Goal: Communication & Community: Answer question/provide support

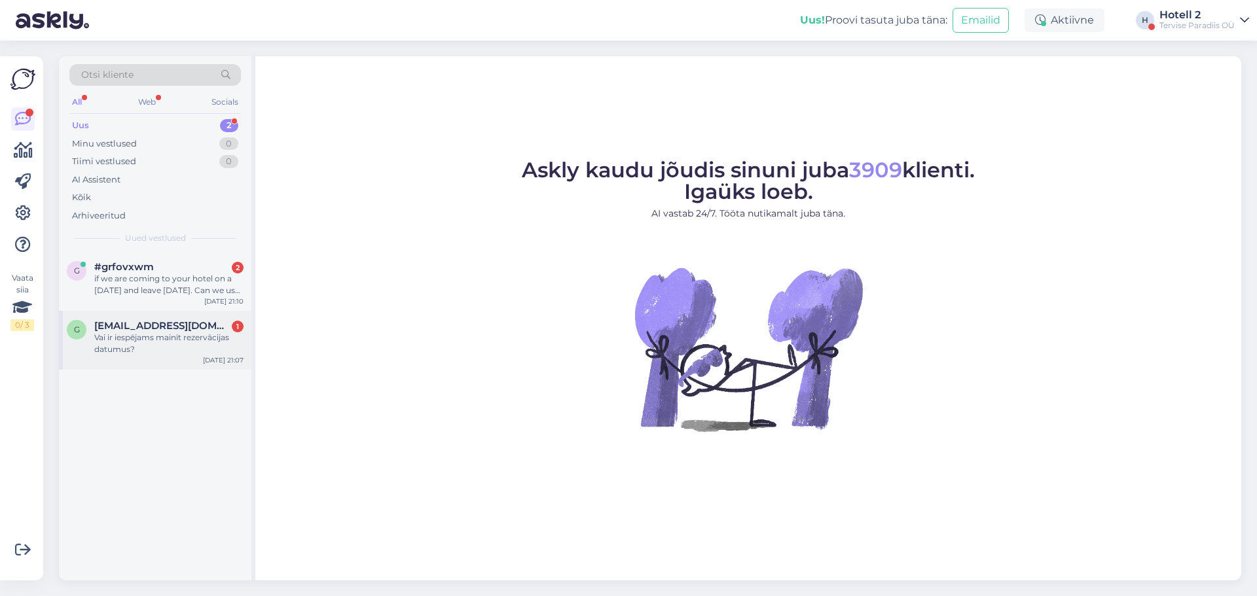
click at [192, 342] on div "Vai ir iespējams mainīt rezervācijas datumus?" at bounding box center [168, 344] width 149 height 24
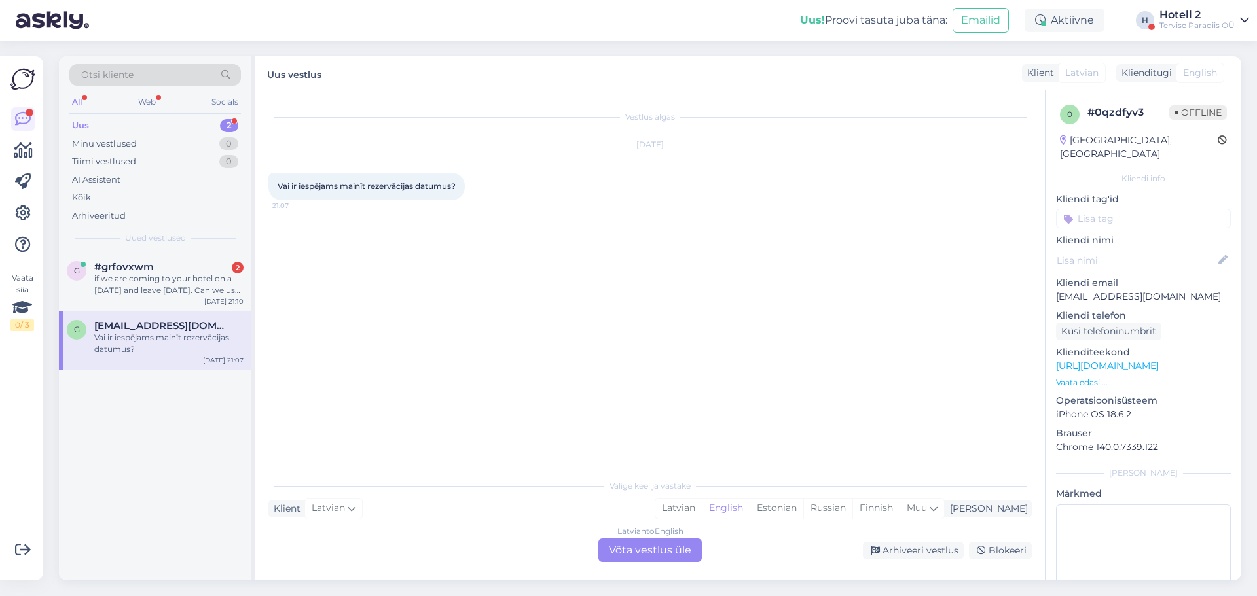
click at [685, 547] on div "Latvian to English Võta vestlus üle" at bounding box center [649, 551] width 103 height 24
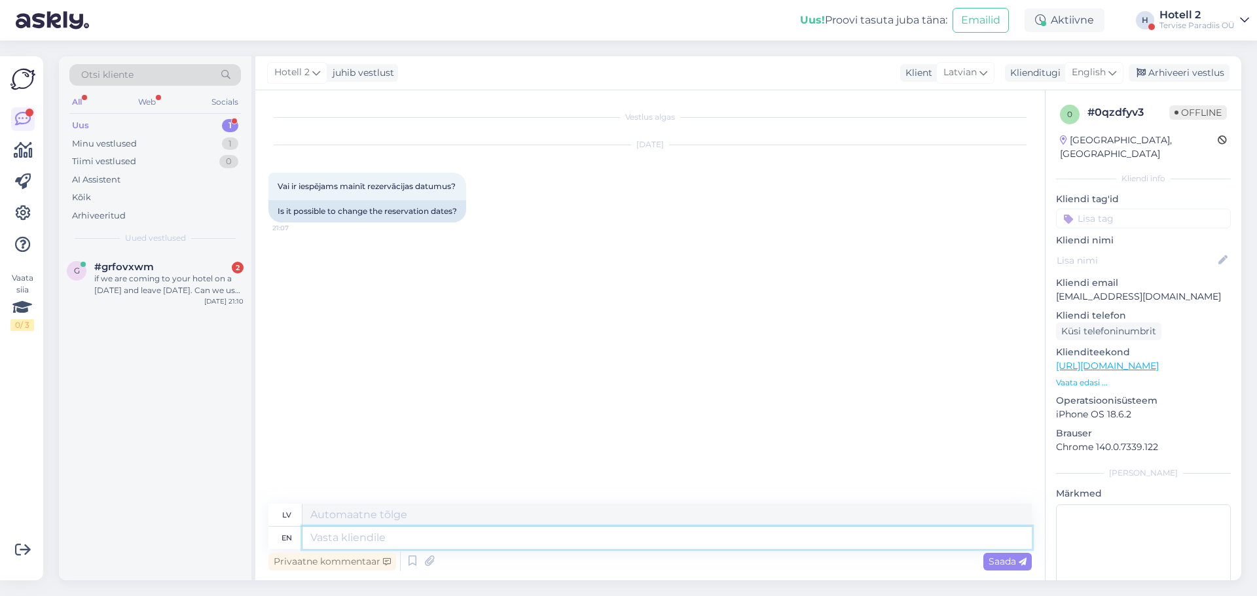
click at [537, 539] on textarea at bounding box center [666, 538] width 729 height 22
type textarea "Hello!"
type textarea "Sveiki!"
type textarea "Hello! It d"
type textarea "Sveiki! Tas"
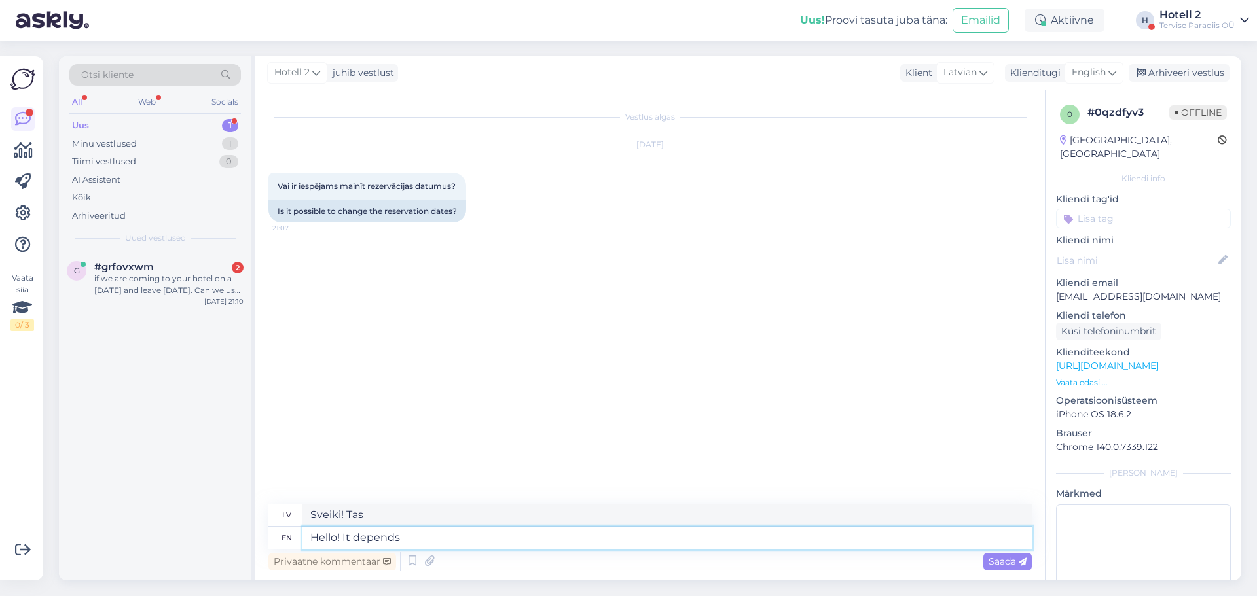
type textarea "Hello! It depends"
type textarea "Sveiki! Tas ir atkarīgs no situācijas."
type textarea "Hello! It depends when y"
type textarea "Sveiki! Tas atkarīgs no brīža"
type textarea "Hello! It depends when you m"
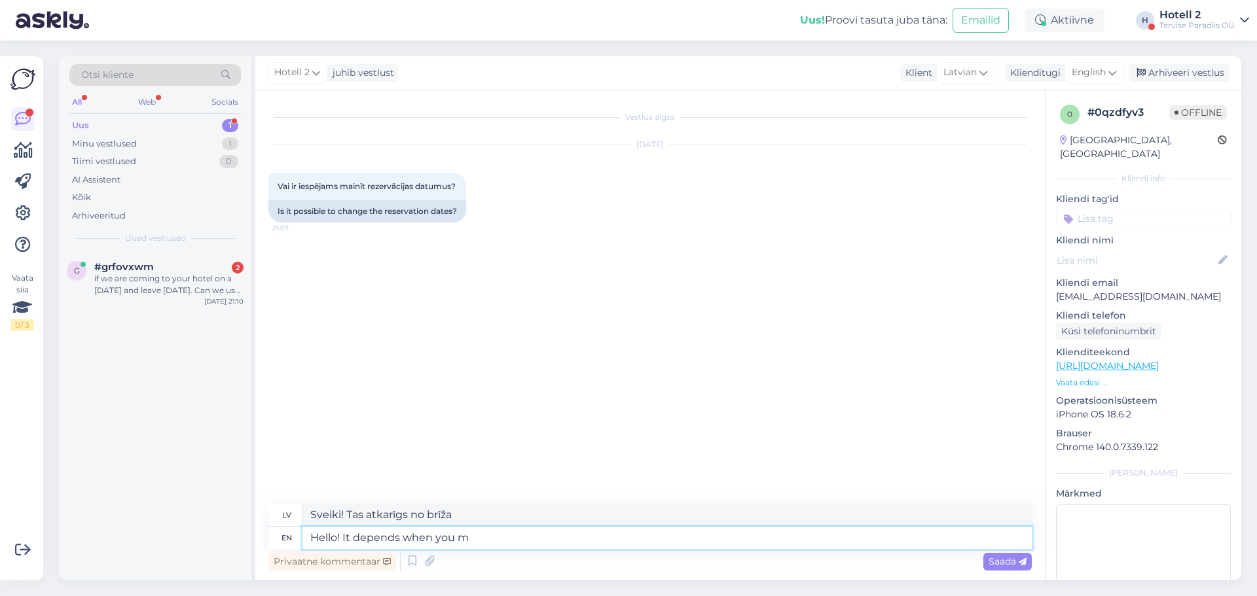
type textarea "Sveiki! Tas atkarīgs no tā, kad jūs"
type textarea "Hello! It depends w"
type textarea "Sveiki! Tas atkarīgs no brīža"
type textarea "Hello! It depends"
type textarea "Sveiki! Tas atkarīgs no tā, kad jūs"
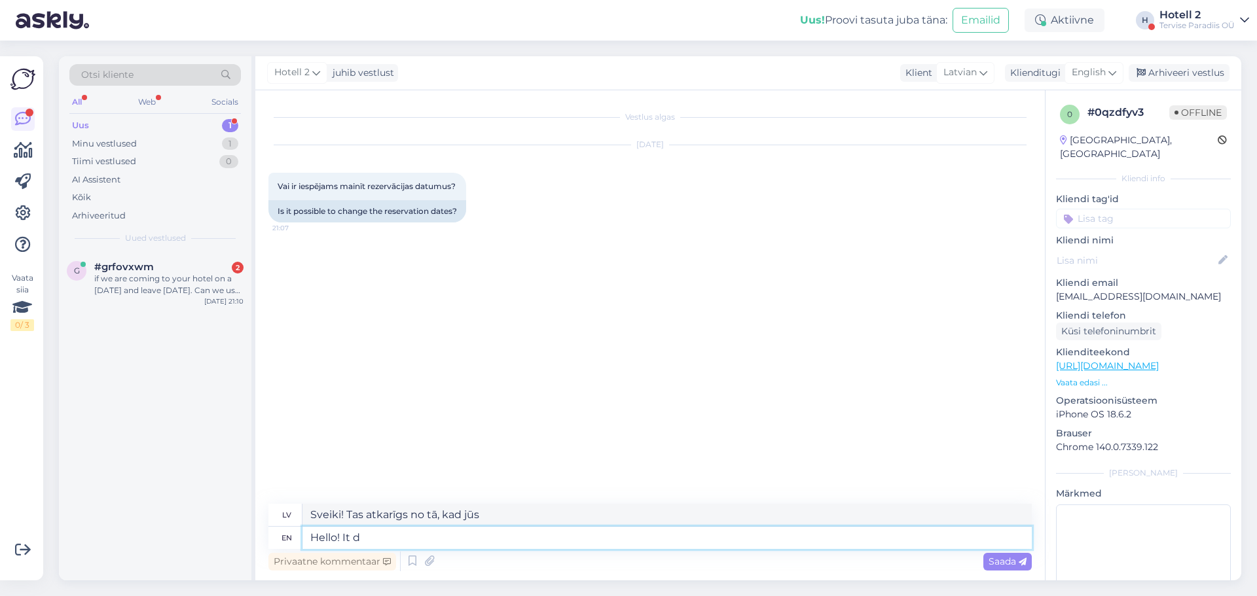
type textarea "Hello! It"
type textarea "Sveiki! Tas ir atkarīgs no situācijas."
type textarea "Hello! I"
type textarea "Sveiki! Tas"
type textarea "Hello!"
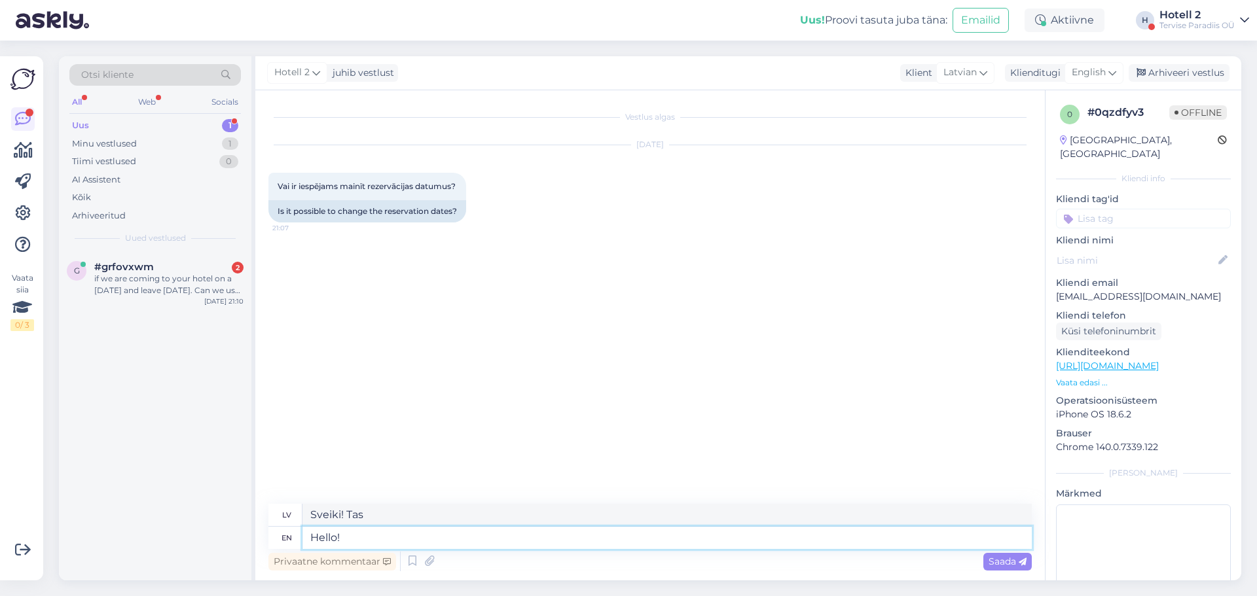
type textarea "Sveiki!"
type textarea "Hello! Yes,"
type textarea "Sveiki! Jā,"
type textarea "Hello! Yes, it"
type textarea "Sveiki! [PERSON_NAME], tas ir"
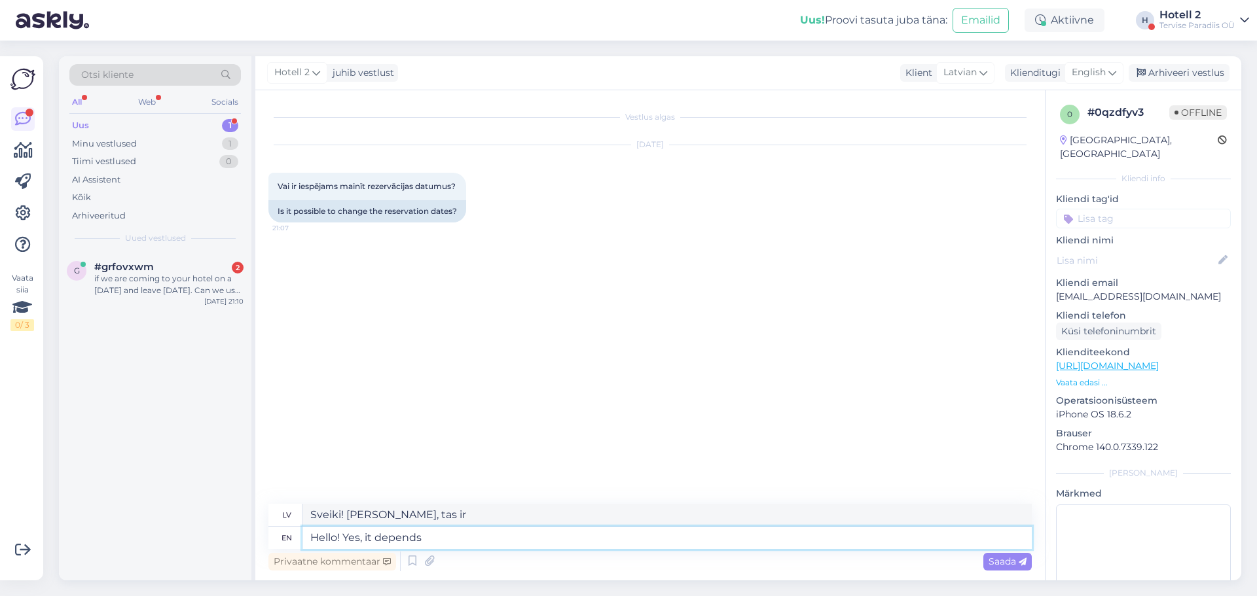
type textarea "Hello! Yes, it depends o"
type textarea "Sveiki! [PERSON_NAME], tas ir atkarīgs no"
type textarea "Hello! Yes, it depends on where"
type textarea "Sveiki! [PERSON_NAME], tas atkarīgs no vietas."
type textarea "Hello! Yes, it depends on where you ma"
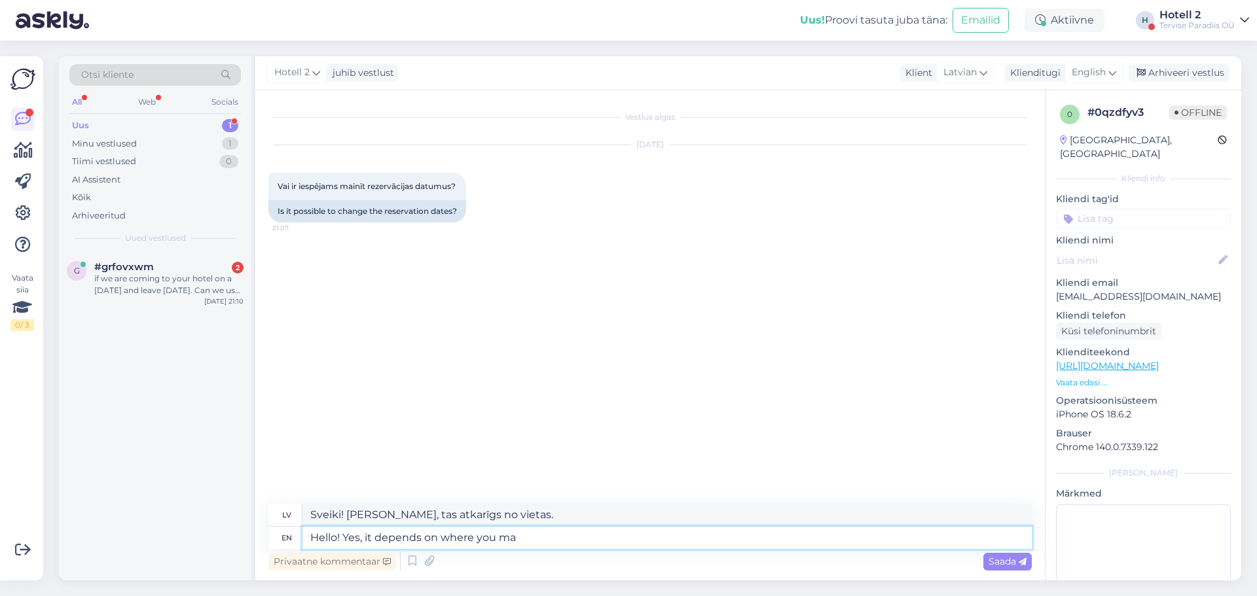
type textarea "Sveiki! [PERSON_NAME], tas atkarīgs no tā, kur jūs atrodaties."
type textarea "Hello! Yes, it depends on where you made t"
type textarea "Sveiki! [PERSON_NAME], tas atkarīgs no tā, kur jūs to izgatavojāt."
type textarea "Hello! Yes, it depends on where you made the reservation."
type textarea "Sveiki! [PERSON_NAME], tas atkarīgs no tā, kur veicāt rezervāciju."
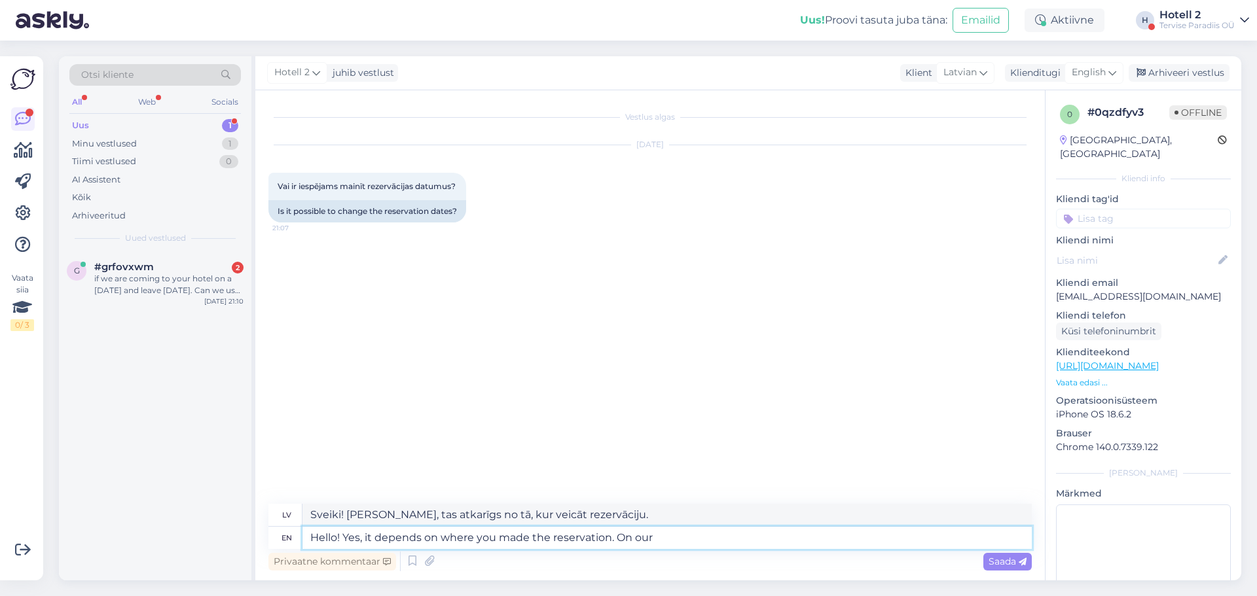
type textarea "Hello! Yes, it depends on where you made the reservation. On our"
type textarea "Sveiki! [PERSON_NAME], tas atkarīgs no tā, kur veicāt rezervāciju. Mūsu vietnē"
type textarea "Hello! Yes, it depends on where you made the reservation. On our website a"
type textarea "Sveiki! [PERSON_NAME], tas atkarīgs no tā, kur veicāt rezervāciju. Mūsu tīmekļa…"
type textarea "Hello! Yes, it depends on where you made the reservation. On our website and"
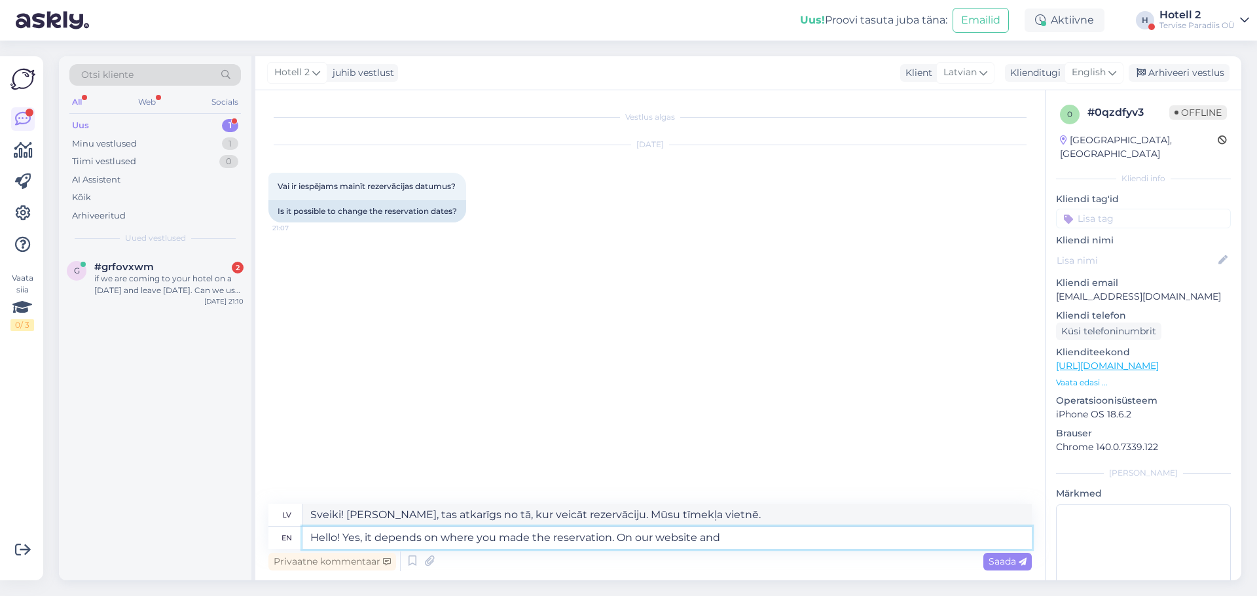
type textarea "Sveiki! [PERSON_NAME], tas atkarīgs no tā, kur veicāt rezervāciju. Mūsu tīmekļa…"
type textarea "Hello! Yes, it depends on where you made the reservation. On our website and on…"
type textarea "Sveiki! [PERSON_NAME], tas atkarīgs no tā, kur veicāt rezervāciju. Mūsu tīmekļa…"
type textarea "Hello! Yes, it depends on where you made the reservation. On our website and on…"
type textarea "Sveiki! [PERSON_NAME], tas ir atkarīgs no tā, kur veicāt rezervāciju. Mūsu tīme…"
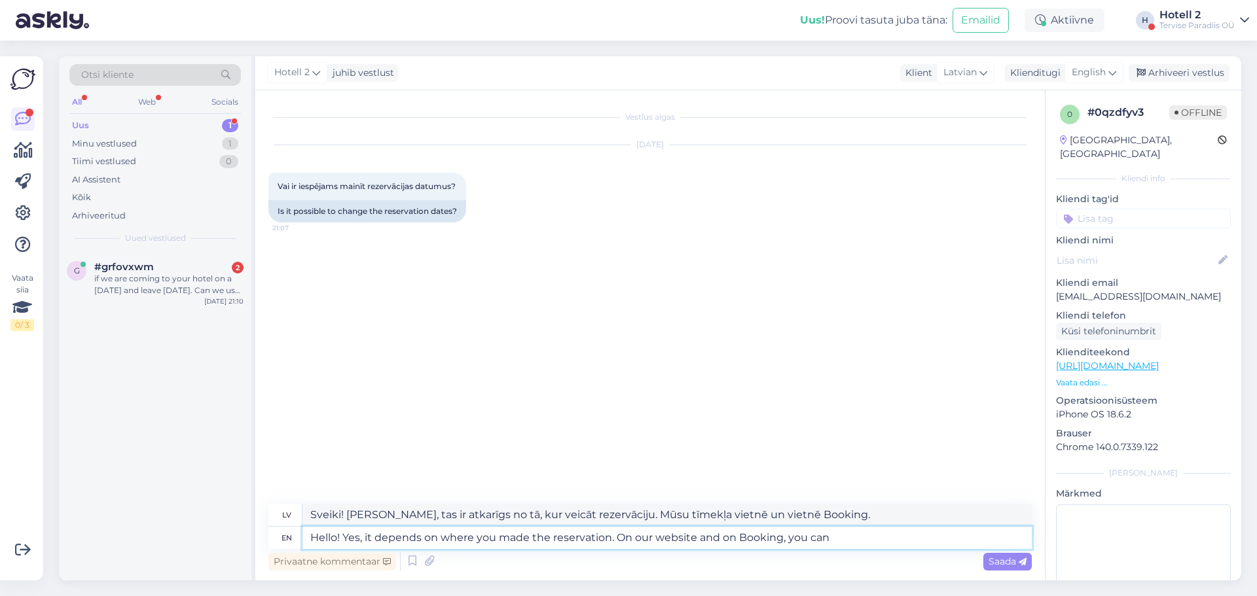
type textarea "Hello! Yes, it depends on where you made the reservation. On our website and on…"
type textarea "Sveiki! [PERSON_NAME], tas ir atkarīgs no tā, kur veicāt rezervāciju. Mūsu tīme…"
type textarea "Hello! Yes, it depends on where you made the reservation. On our website and on…"
type textarea "Sveiki! [PERSON_NAME], tas atkarīgs no tā, kur veicāt rezervāciju. Mūsu tīmekļa…"
type textarea "Hello! Yes, it depends on where you made the reservation. On our website and on…"
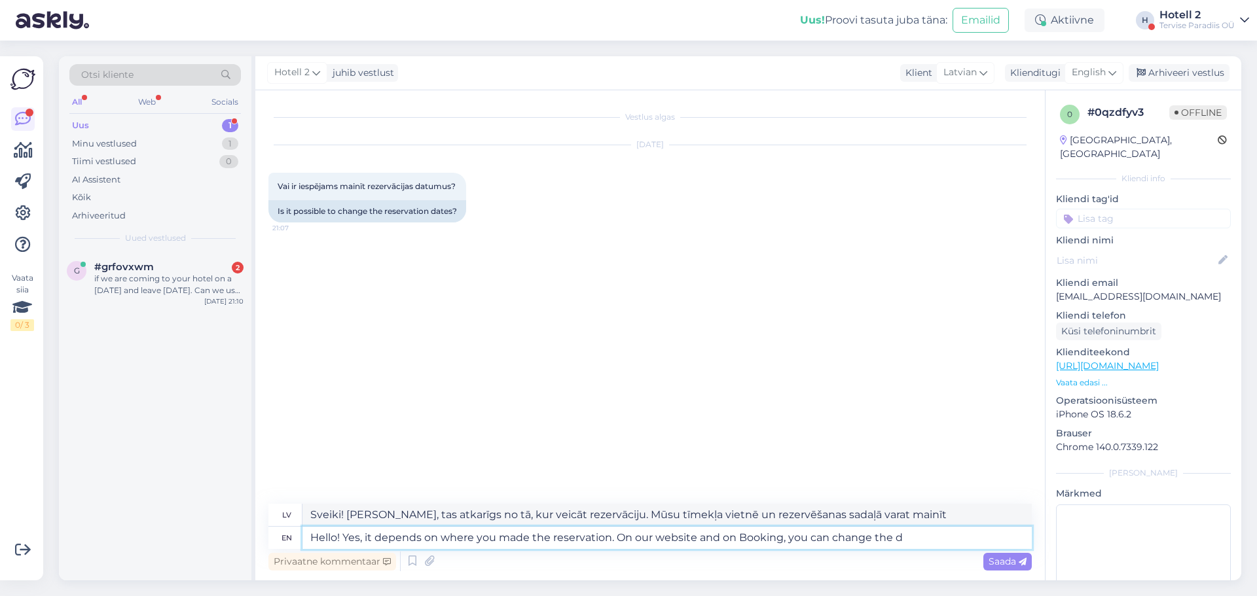
type textarea "Sveiki! [PERSON_NAME], tas ir atkarīgs no tā, kur veicāt rezervāciju. Mūsu tīme…"
type textarea "Hello! Yes, it depends on where you made the reservation. On our website and on…"
type textarea "Sveiki! [PERSON_NAME], tas atkarīgs no tā, kur veicāt rezervāciju. Mūsu tīmekļa…"
type textarea "Hello! Yes, it depends on where you made the reservation. On our website and on…"
type textarea "Sveiki! [PERSON_NAME], tas atkarīgs no tā, kur veicāt rezervāciju. Mūsu tīmekļa…"
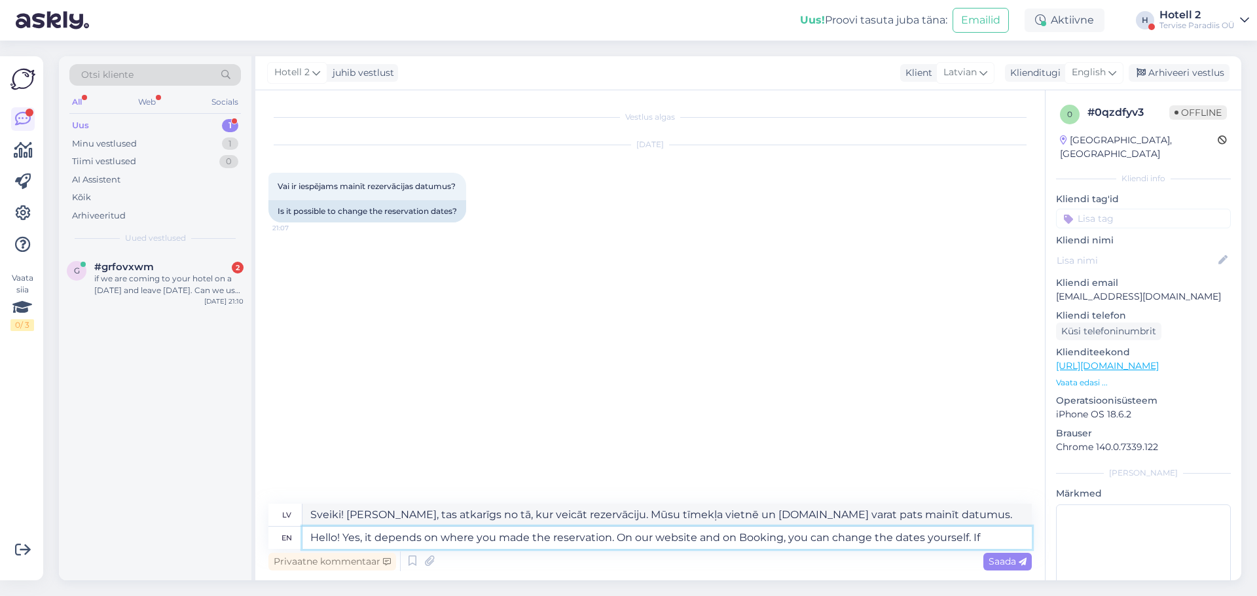
type textarea "Hello! Yes, it depends on where you made the reservation. On our website and on…"
type textarea "Sveiki! [PERSON_NAME], tas atkarīgs no tā, kur veicāt rezervāciju. Mūsu tīmekļa…"
type textarea "Hello! Yes, it depends on where you made the reservation. On our website and on…"
type textarea "Sveiki! [PERSON_NAME], tas atkarīgs no tā, kur veicāt rezervāciju. Mūsu tīmekļa…"
type textarea "Hello! Yes, it depends on where you made the reservation. On our website and on…"
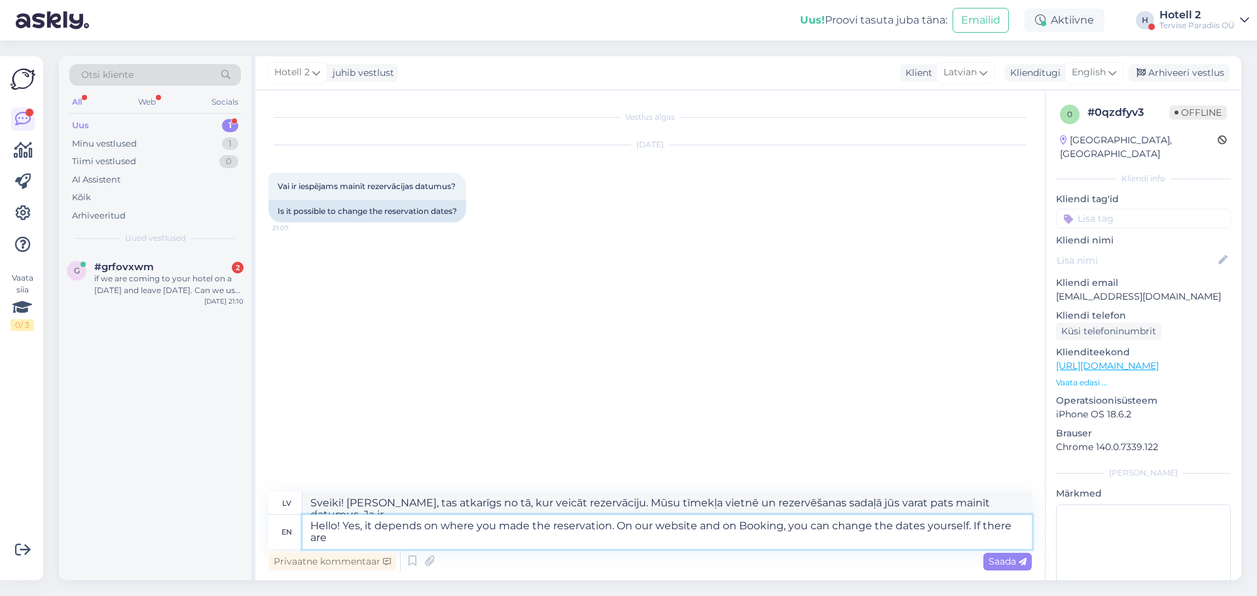
type textarea "Sveiki! [PERSON_NAME], tas atkarīgs no tā, kur veicāt rezervāciju. Mūsu tīmekļa…"
type textarea "Hello! Yes, it depends on where you made the reservation. On our website and on…"
type textarea "Sveiki! [PERSON_NAME], tas atkarīgs no tā, kur veicāt rezervāciju. Mūsu tīmekļa…"
type textarea "Hello! Yes, it depends on where you made the reservation. On our website and on…"
type textarea "Sveiki! [PERSON_NAME], tas atkarīgs no tā, kur veicāt rezervāciju. Mūsu tīmekļa…"
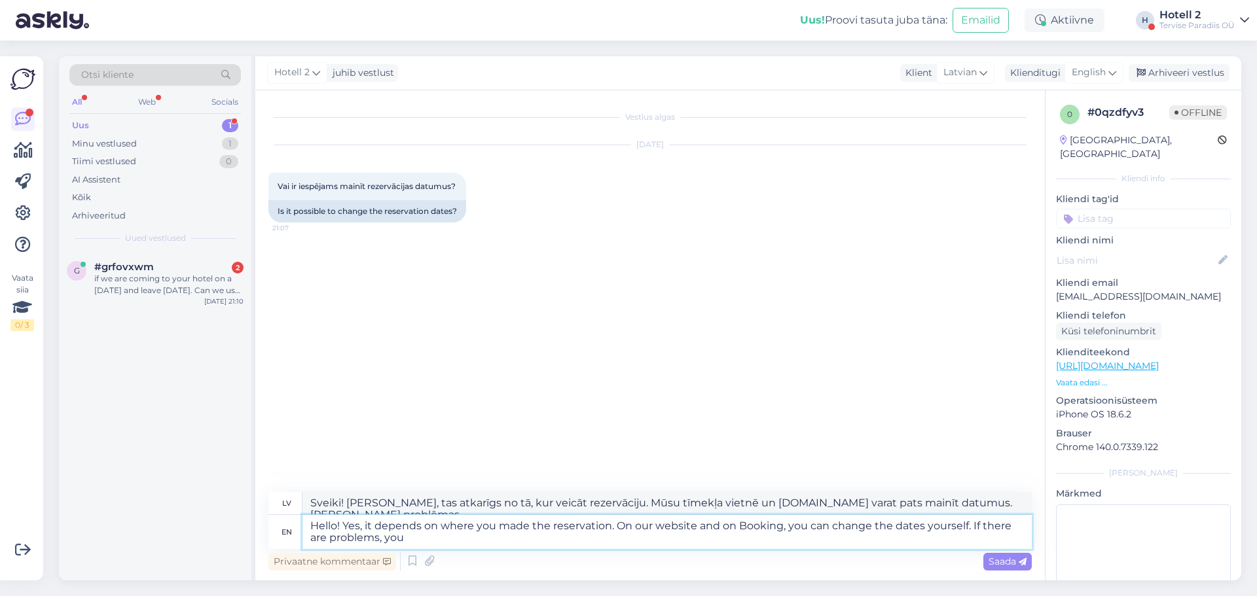
type textarea "Hello! Yes, it depends on where you made the reservation. On our website and on…"
type textarea "Sveiki! [PERSON_NAME], tas ir atkarīgs no tā, kur veicāt rezervāciju. Mūsu tīme…"
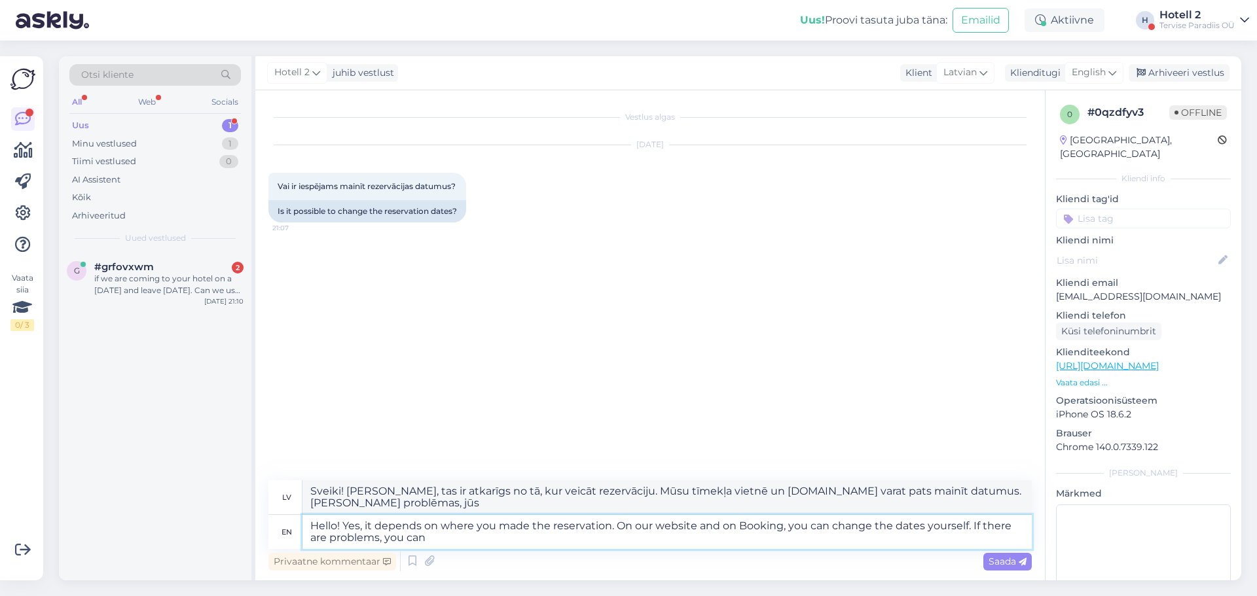
type textarea "Hello! Yes, it depends on where you made the reservation. On our website and on…"
type textarea "Sveiki! [PERSON_NAME], tas atkarīgs no tā, kur veicāt rezervāciju. Mūsu tīmekļa…"
type textarea "Hello! Yes, it depends on where you made the reservation. On our website and on…"
type textarea "Sveiki! [PERSON_NAME], tas atkarīgs no tā, kur veicāt rezervāciju. Mūsu tīmekļa…"
type textarea "Hello! Yes, it depends on where you made the reservation. On our website and on…"
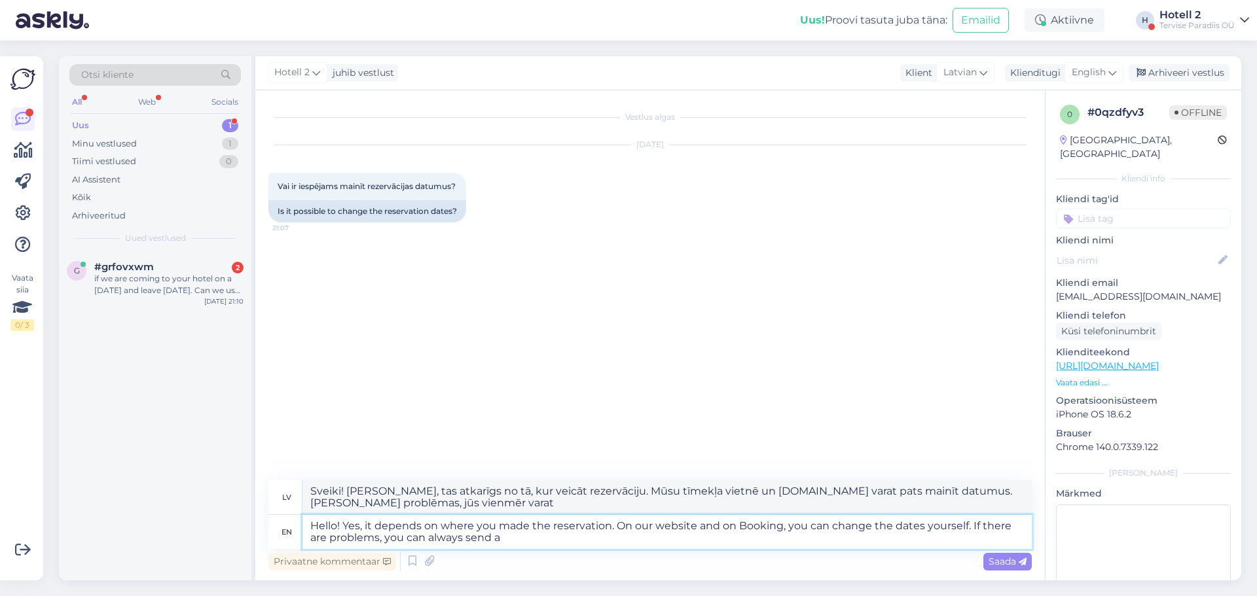
type textarea "Sveiki! [PERSON_NAME], tas atkarīgs no tā, kur veicāt rezervāciju. Mūsu tīmekļa…"
type textarea "Hello! Yes, it depends on where you made the reservation. On our website and on…"
type textarea "Sveiki! [PERSON_NAME], tas atkarīgs no tā, kur veicāt rezervāciju. Mūsu tīmekļa…"
type textarea "Hello! Yes, it depends on where you made the reservation. On our website and on…"
type textarea "Sveiki! [PERSON_NAME], tas atkarīgs no tā, kur veicāt rezervāciju. Mūsu tīmekļa…"
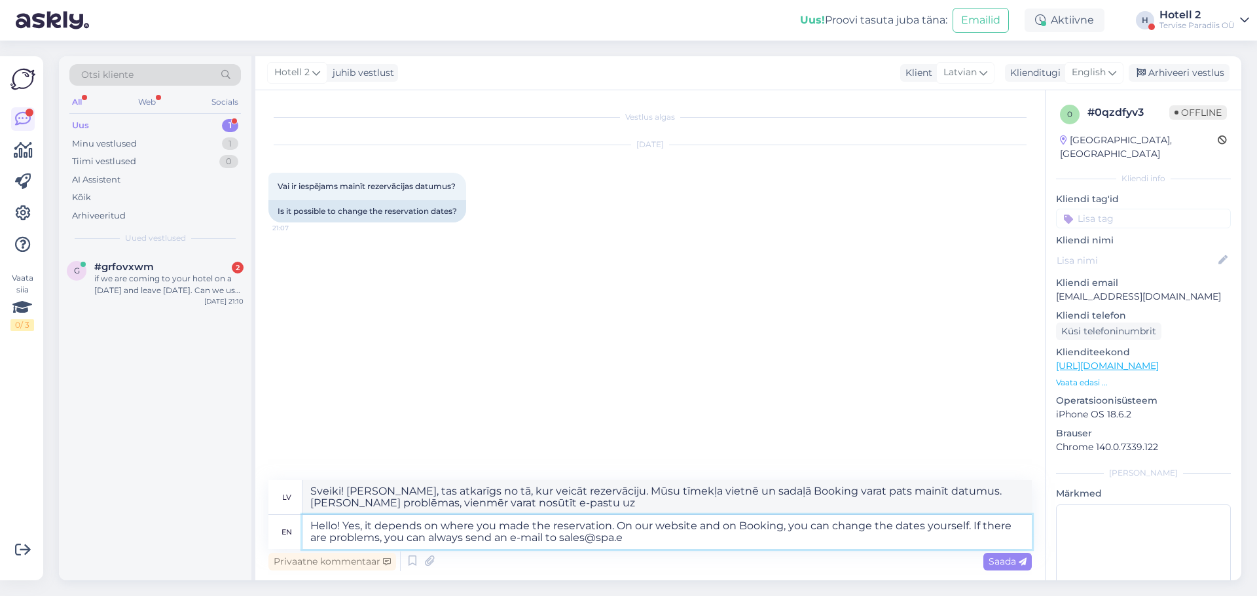
type textarea "Hello! Yes, it depends on where you made the reservation. On our website and on…"
type textarea "Sveiki! [PERSON_NAME], tas atkarīgs no tā, kur veicāt rezervāciju. Mūsu tīmekļa…"
type textarea "Hello! Yes, it depends on where you made the reservation. On our website and on…"
click at [1005, 564] on span "Saada" at bounding box center [1007, 562] width 38 height 12
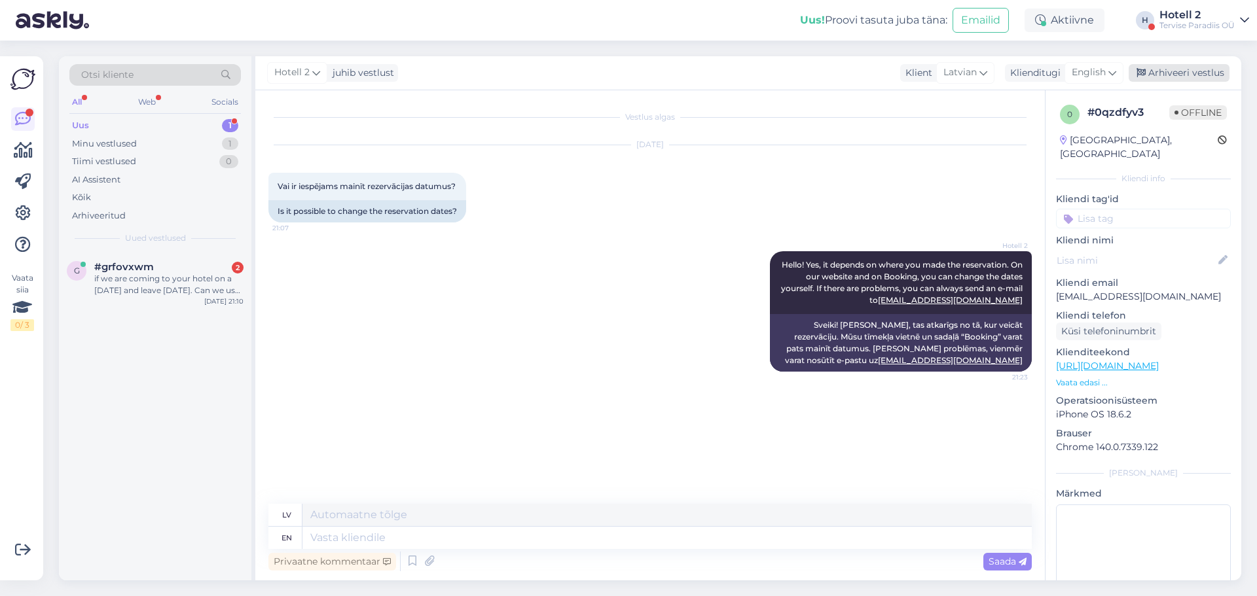
click at [1184, 69] on div "Arhiveeri vestlus" at bounding box center [1178, 73] width 101 height 18
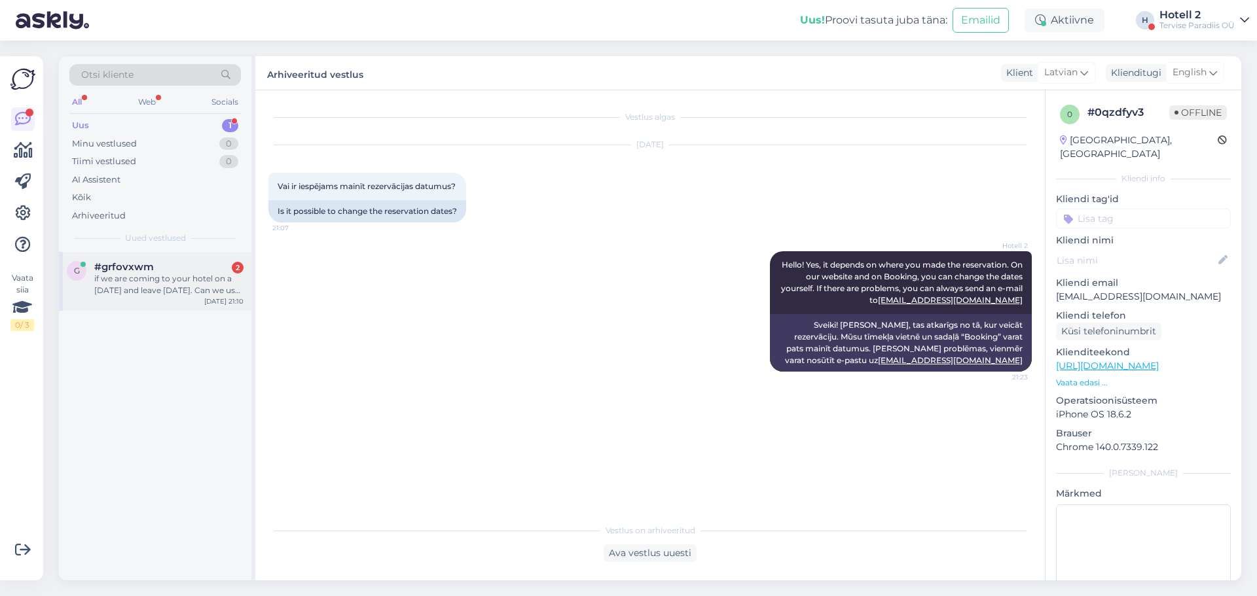
click at [207, 287] on div "if we are coming to your hotel on a [DATE] and leave [DATE]. Can we use the spa…" at bounding box center [168, 285] width 149 height 24
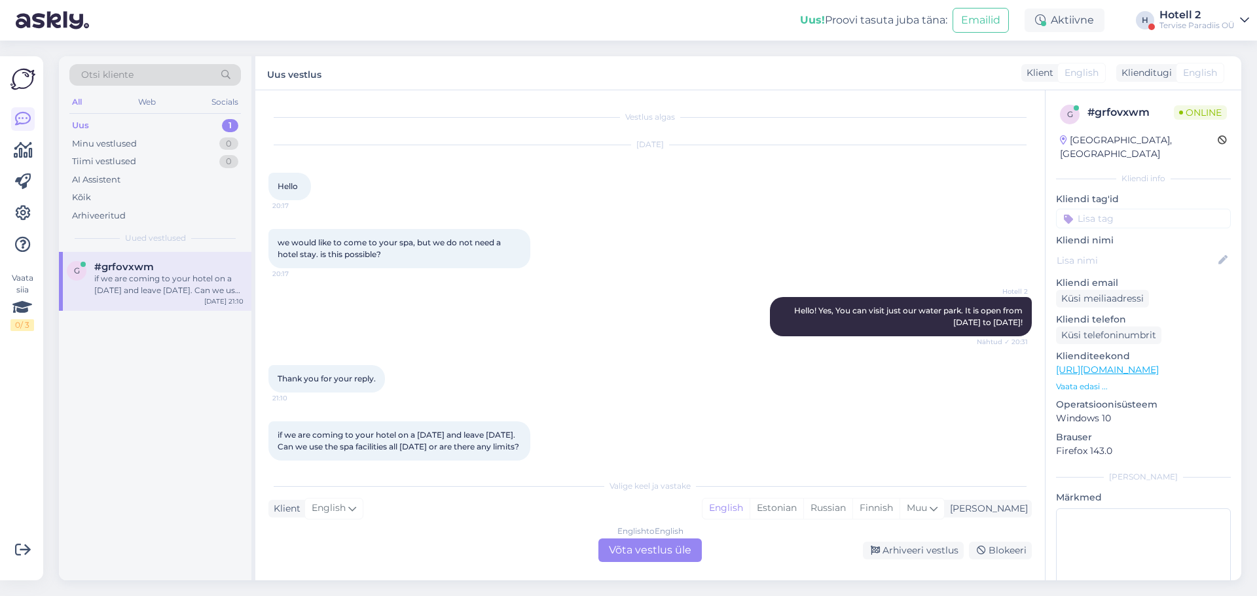
scroll to position [26, 0]
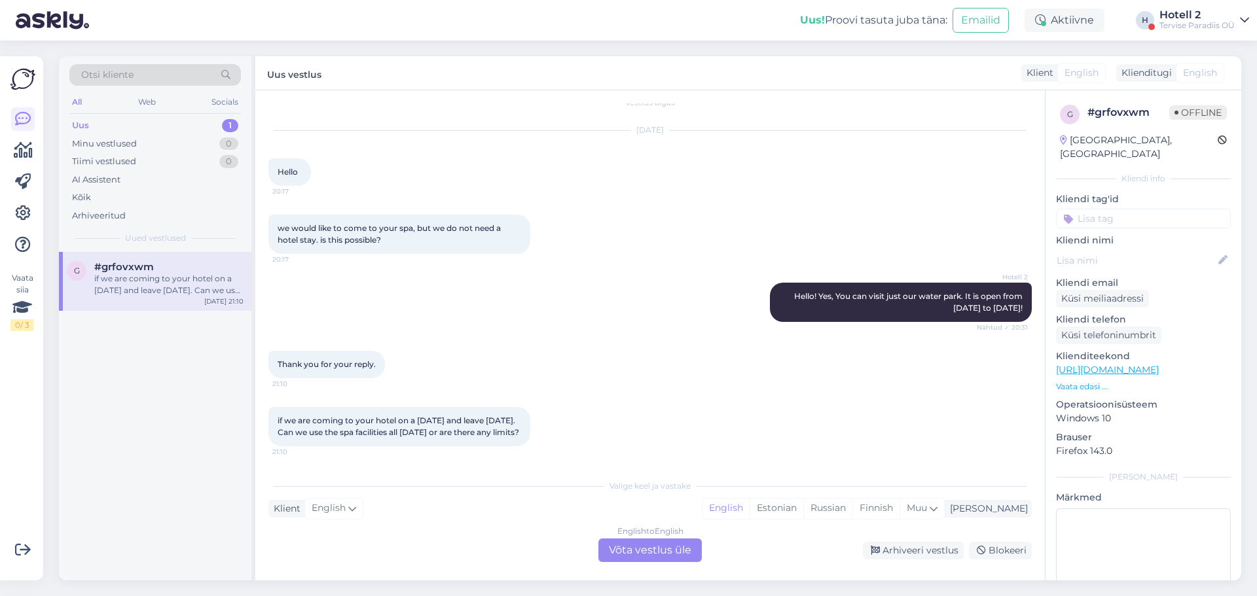
click at [646, 554] on div "English to English Võta vestlus üle" at bounding box center [649, 551] width 103 height 24
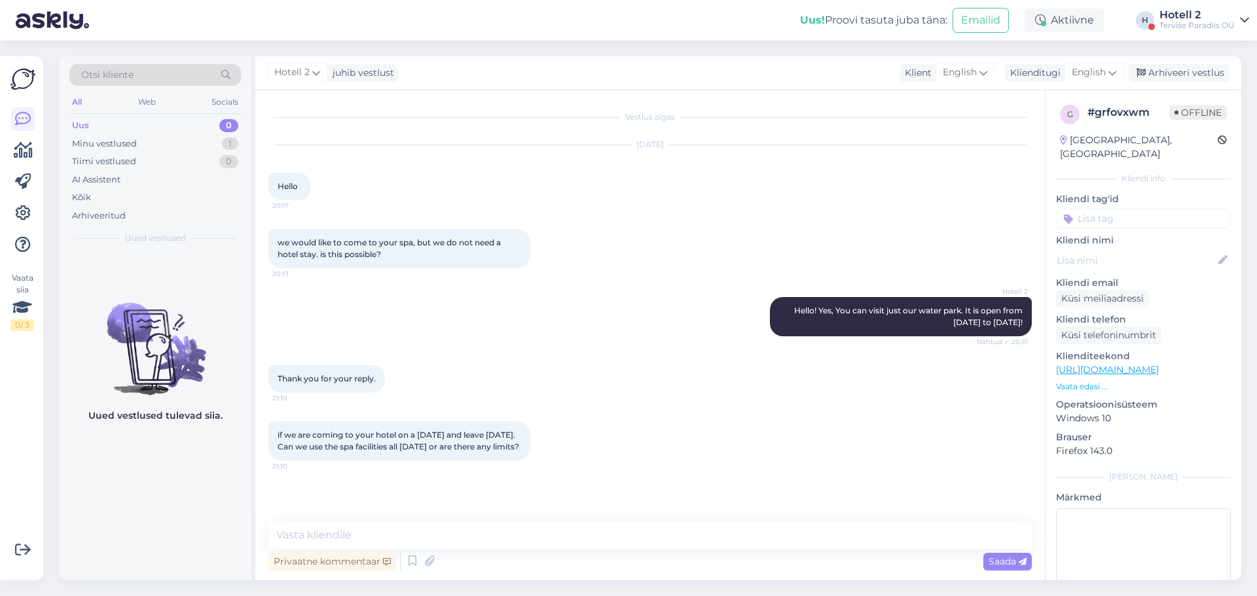
click at [646, 554] on div "Privaatne kommentaar Saada" at bounding box center [649, 561] width 763 height 25
click at [640, 541] on textarea at bounding box center [649, 535] width 763 height 27
type textarea "Y"
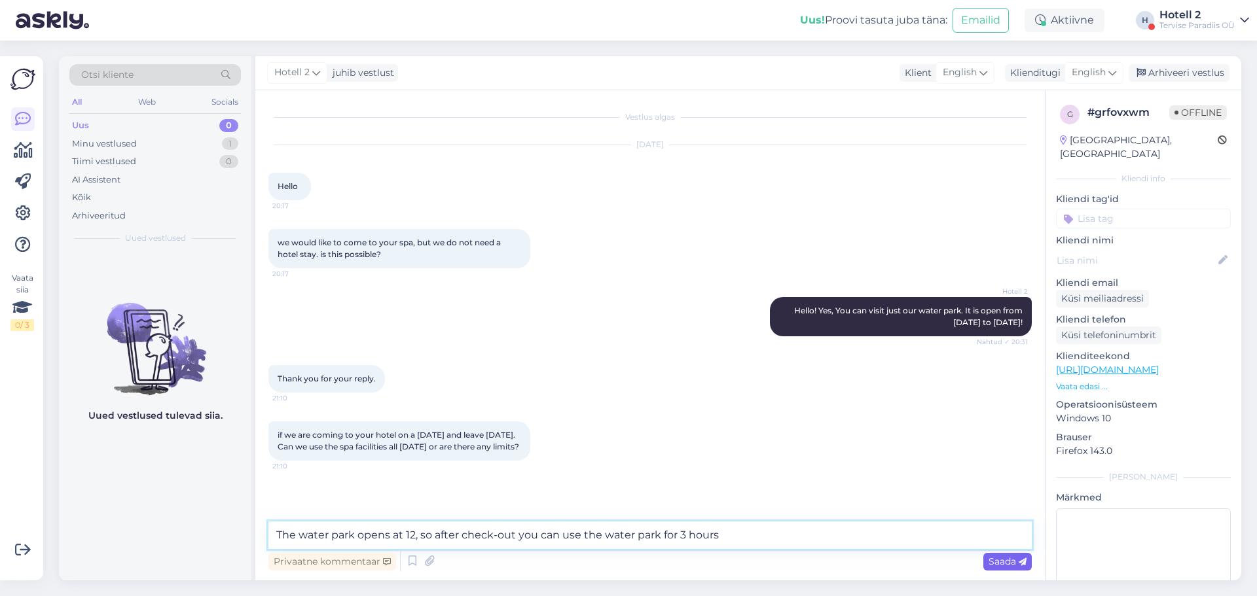
type textarea "The water park opens at 12, so after check-out you can use the water park for 3…"
click at [1015, 567] on span "Saada" at bounding box center [1007, 562] width 38 height 12
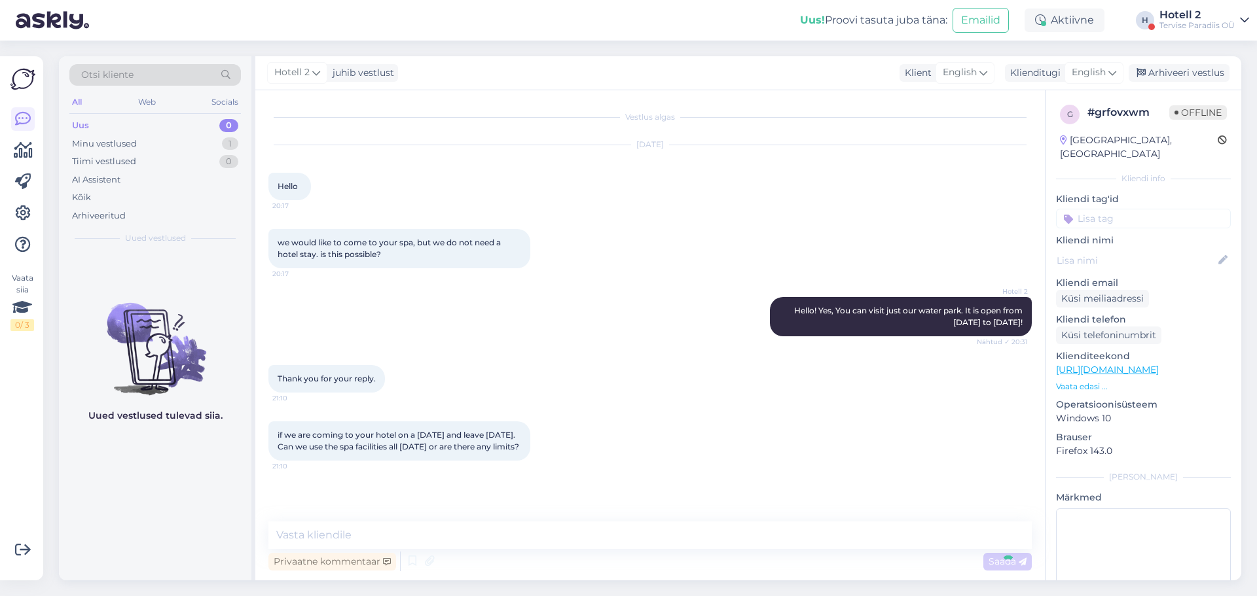
scroll to position [45, 0]
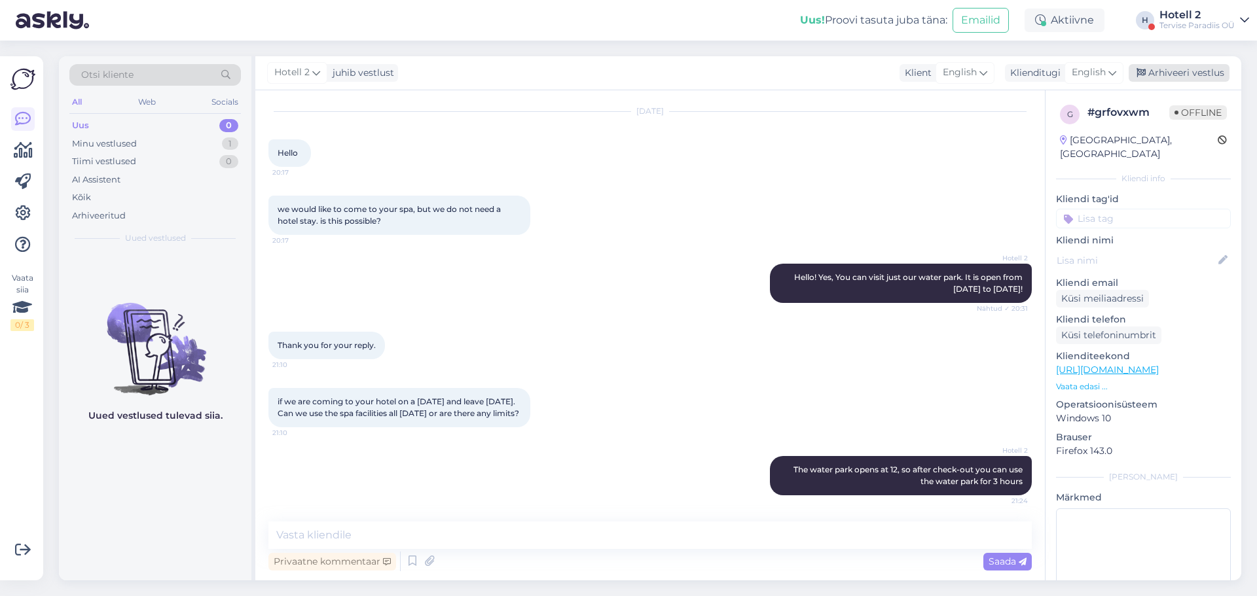
click at [1201, 69] on div "Arhiveeri vestlus" at bounding box center [1178, 73] width 101 height 18
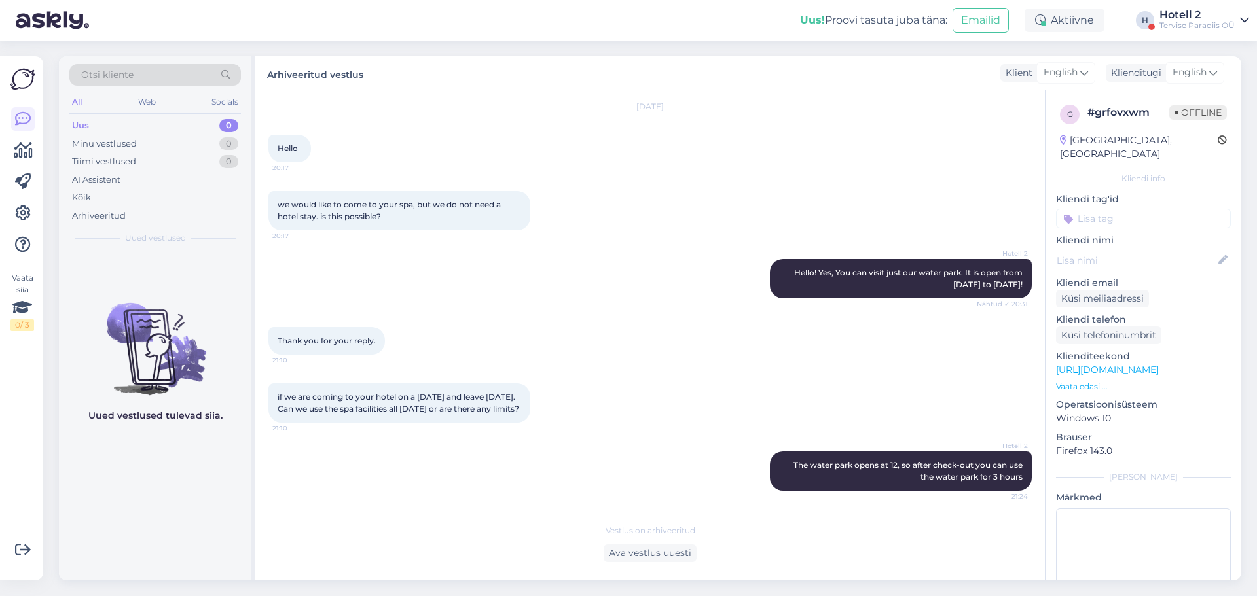
scroll to position [50, 0]
